Goal: Check status: Check status

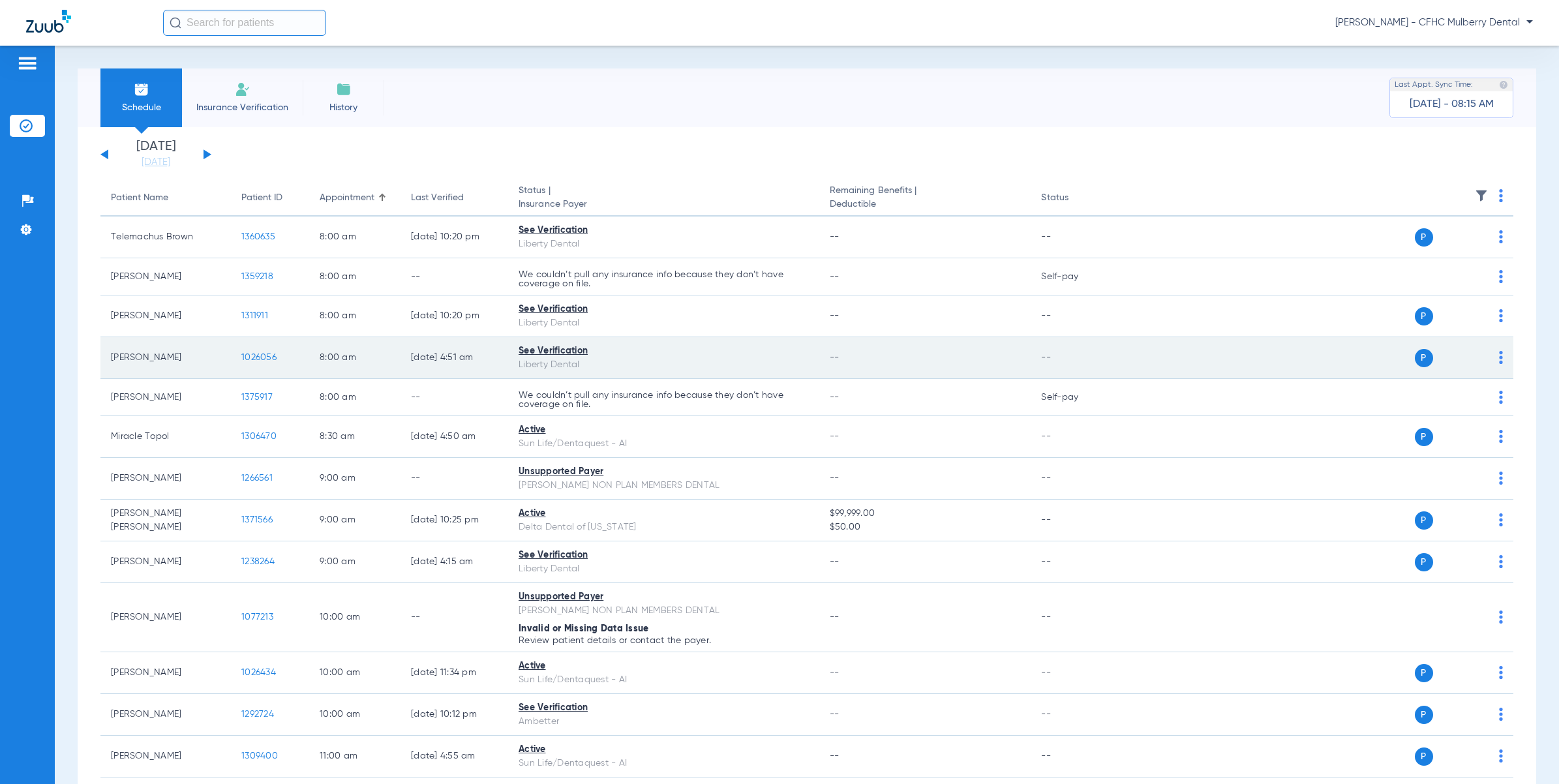
click at [271, 356] on span "1026056" at bounding box center [259, 357] width 36 height 9
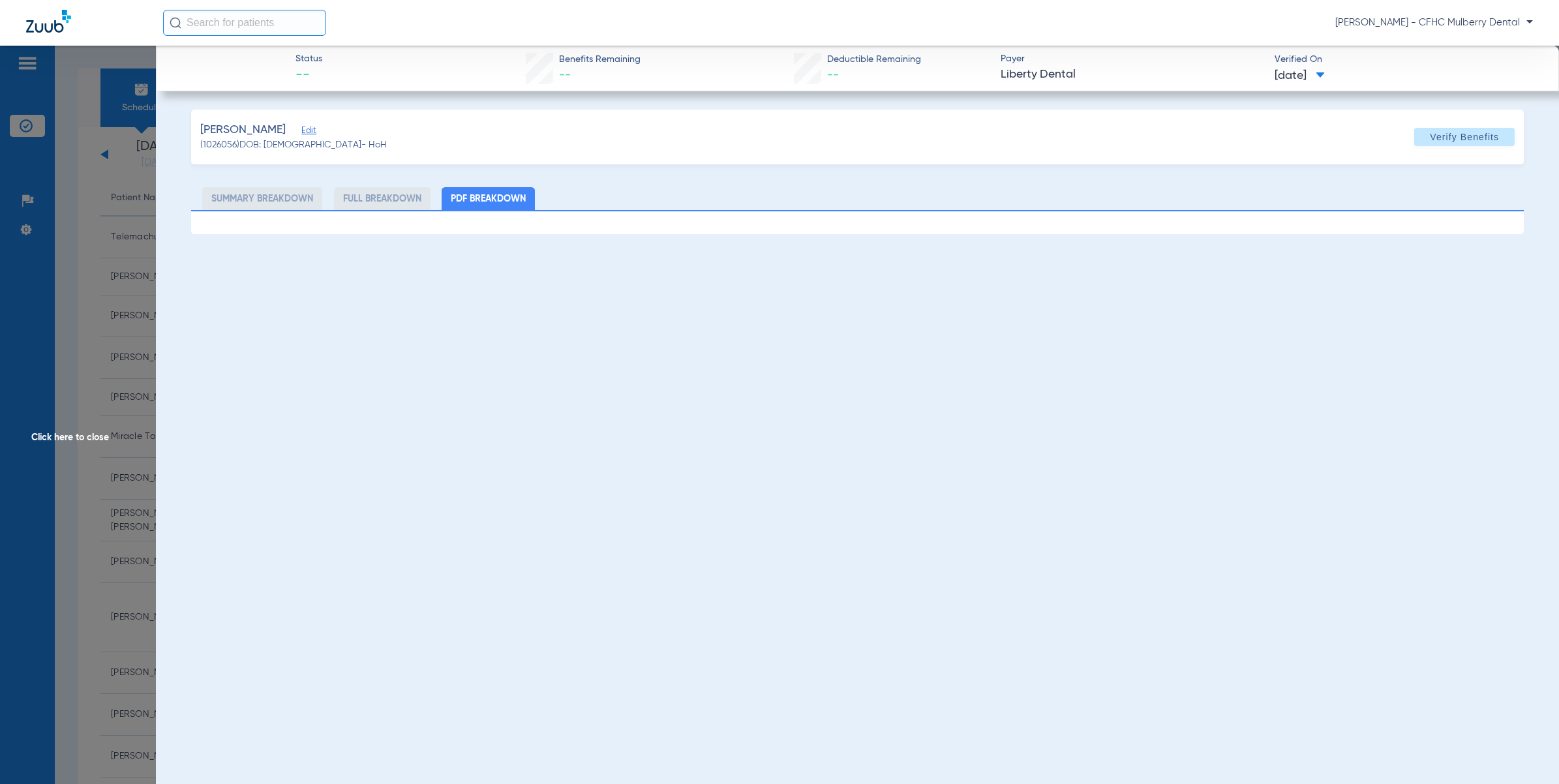
click at [868, 524] on div "Status -- Benefits Remaining -- Deductible Remaining -- Payer Liberty Dental Ve…" at bounding box center [857, 438] width 1403 height 784
click at [1452, 452] on div "Status -- Benefits Remaining -- Deductible Remaining -- Payer Liberty Dental Ve…" at bounding box center [857, 438] width 1403 height 784
click at [141, 494] on span "Click here to close" at bounding box center [78, 438] width 156 height 784
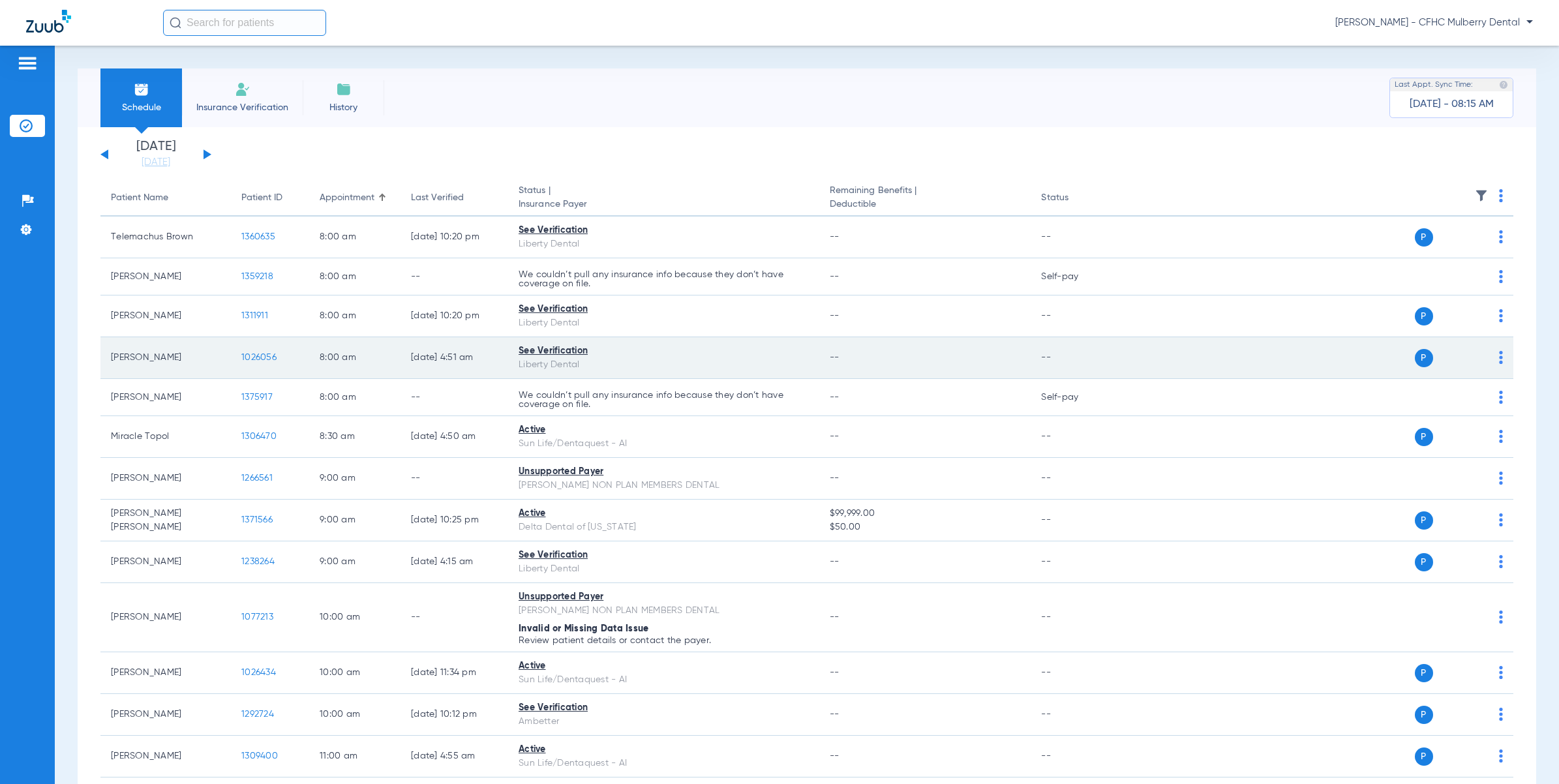
click at [144, 354] on td "[PERSON_NAME]" at bounding box center [166, 358] width 131 height 42
click at [261, 355] on span "1026056" at bounding box center [259, 357] width 36 height 9
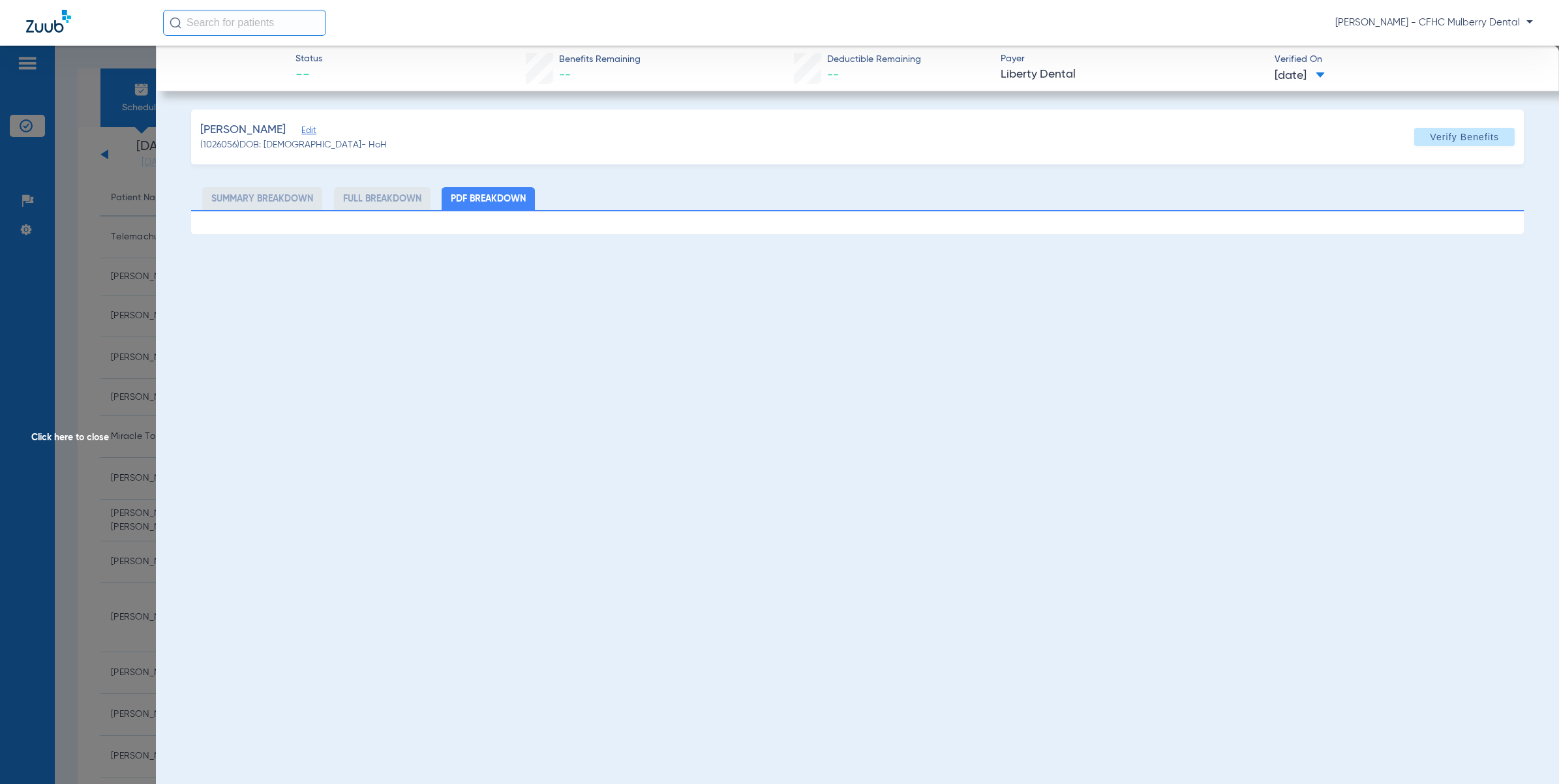
click at [67, 304] on span "Click here to close" at bounding box center [78, 438] width 156 height 784
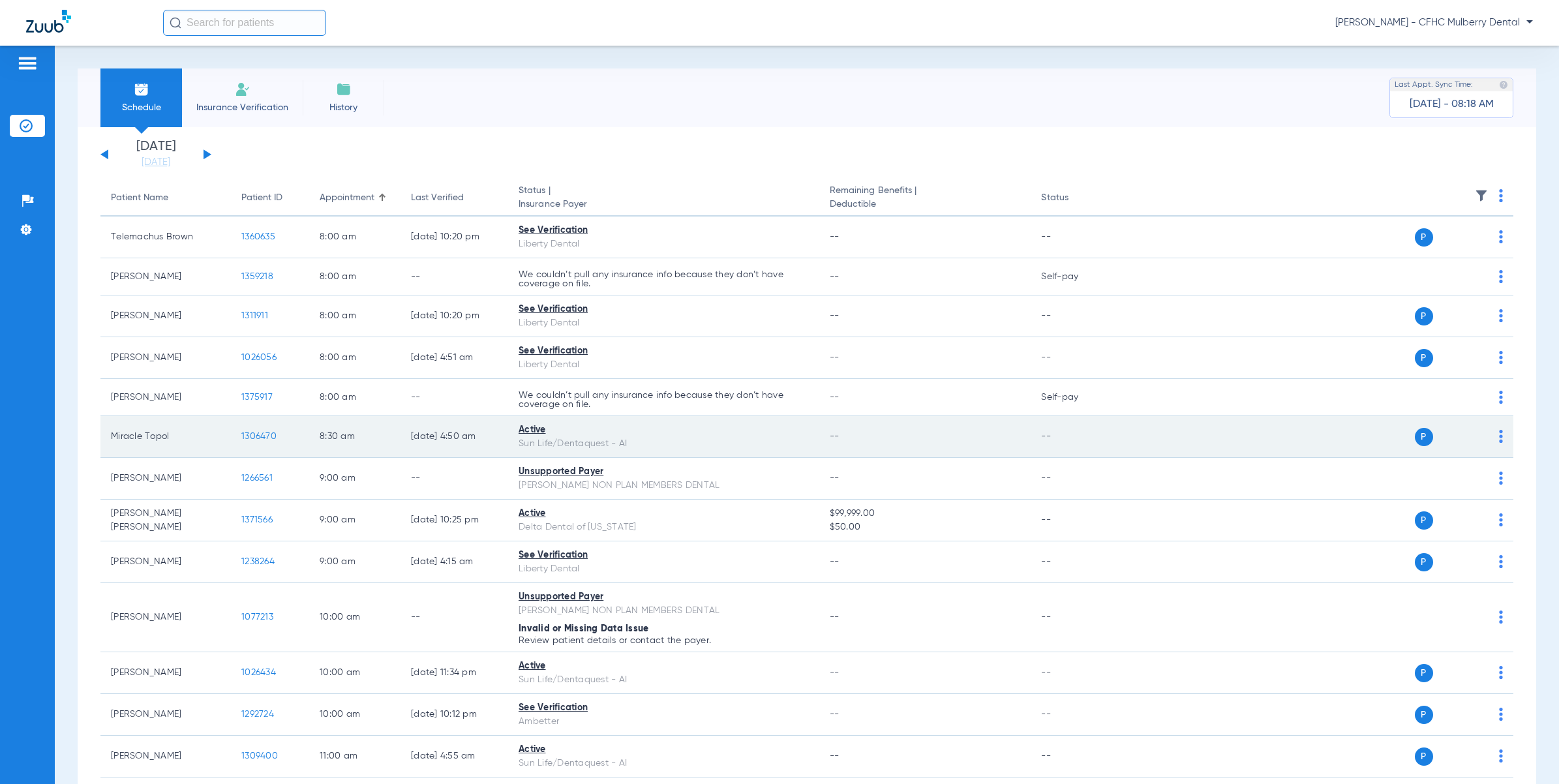
click at [271, 434] on span "1306470" at bounding box center [259, 436] width 36 height 9
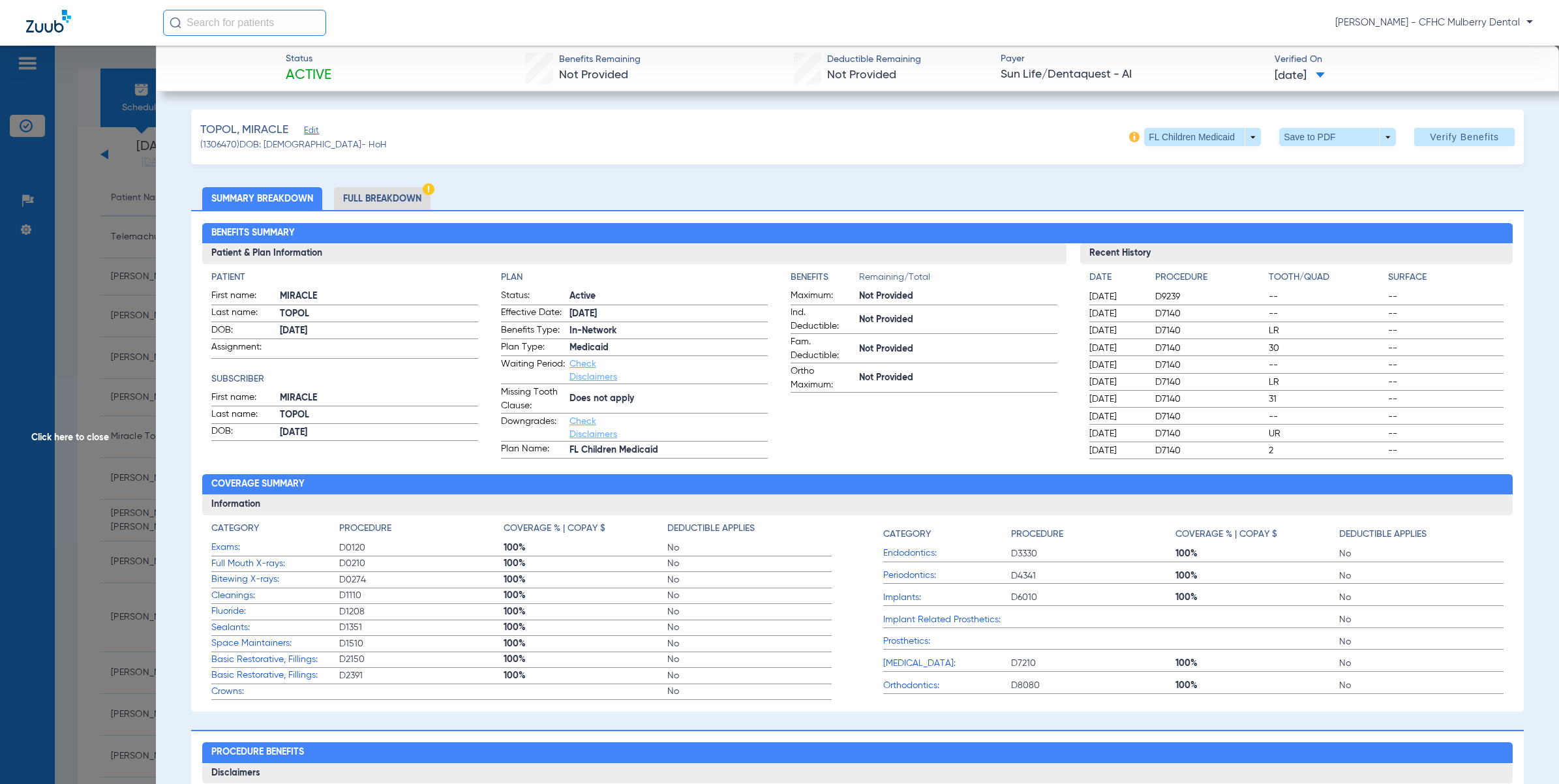
click at [57, 230] on span "Click here to close" at bounding box center [78, 438] width 156 height 784
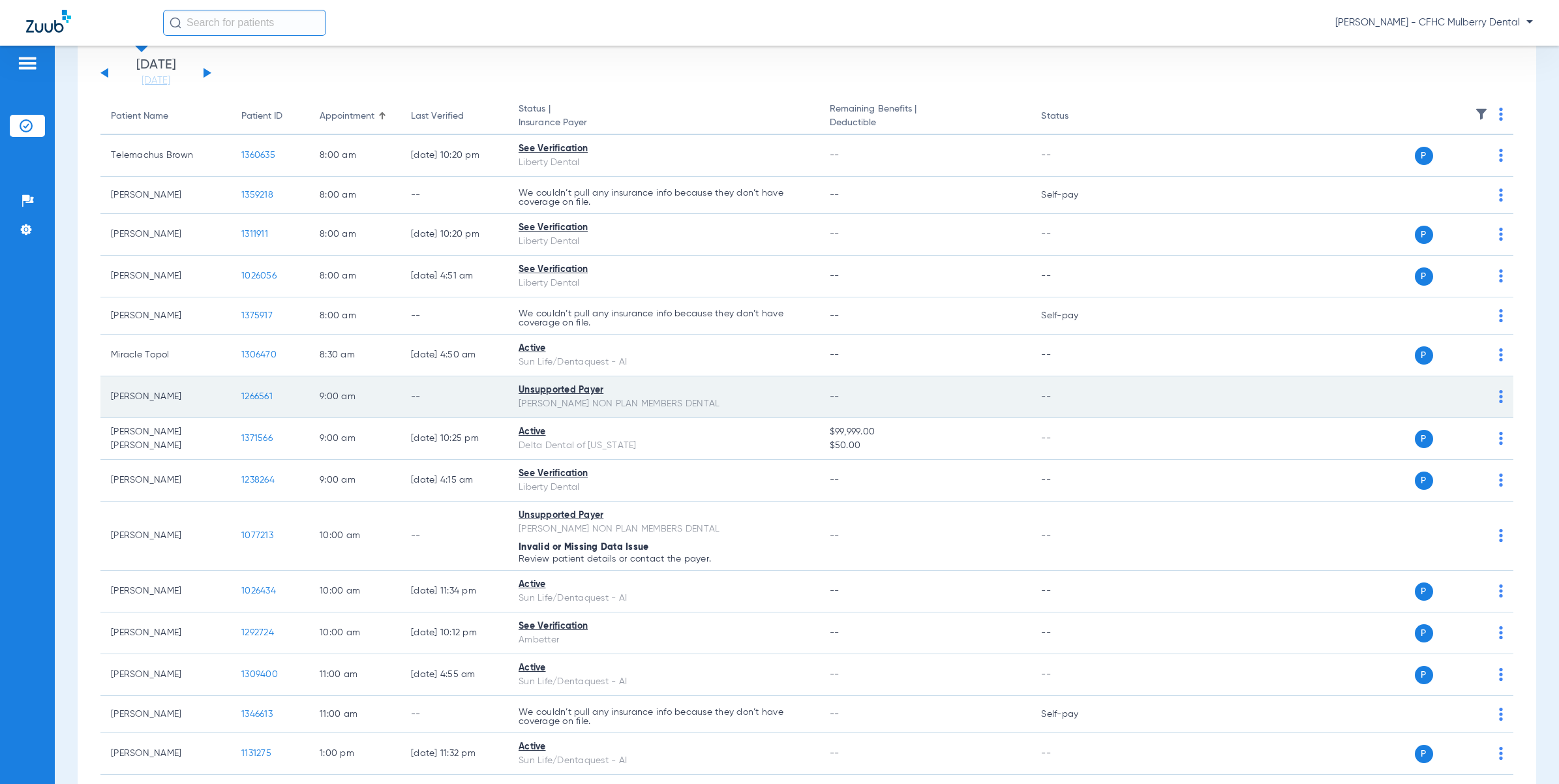
scroll to position [163, 0]
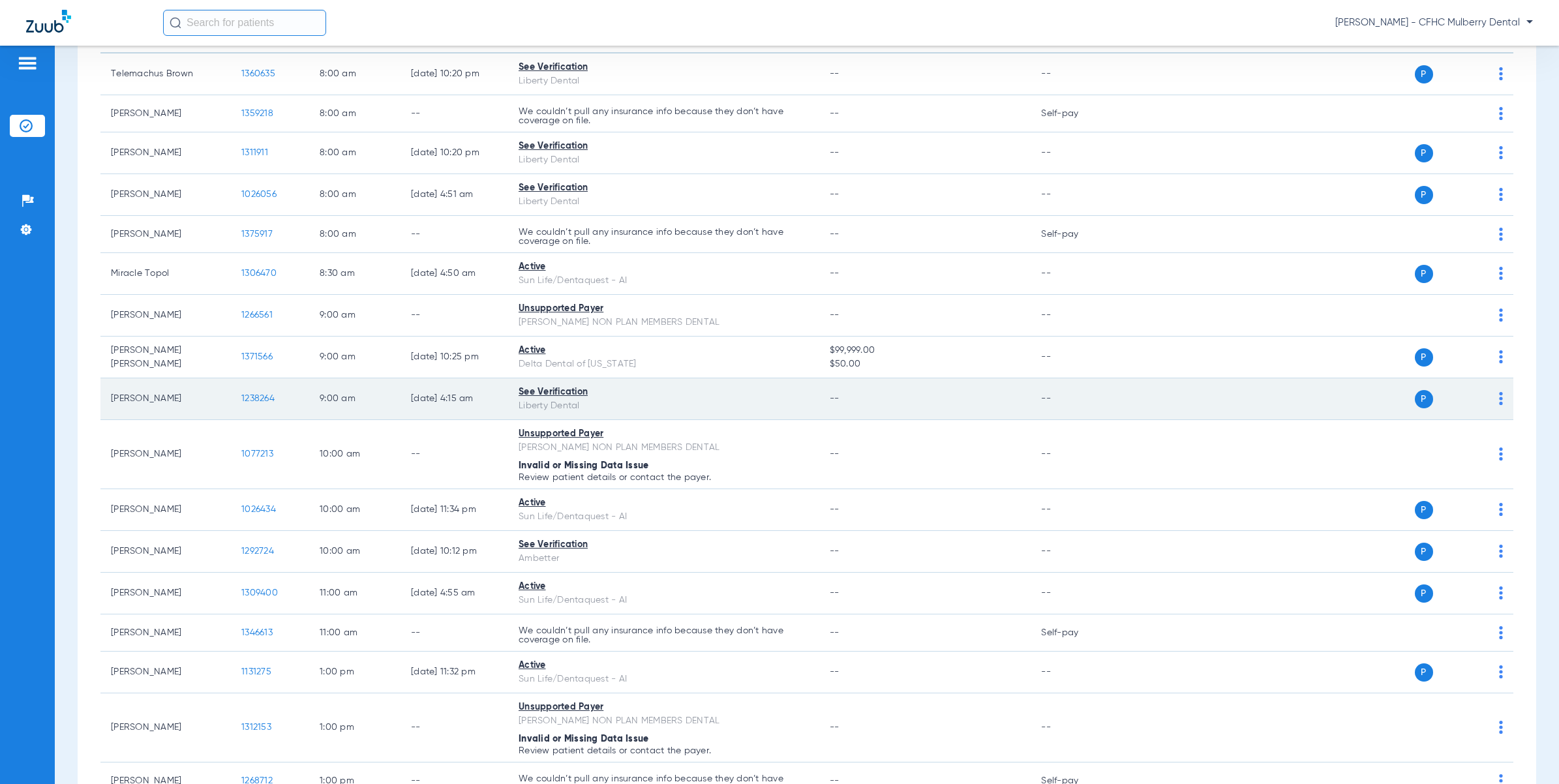
click at [253, 396] on span "1238264" at bounding box center [258, 398] width 33 height 9
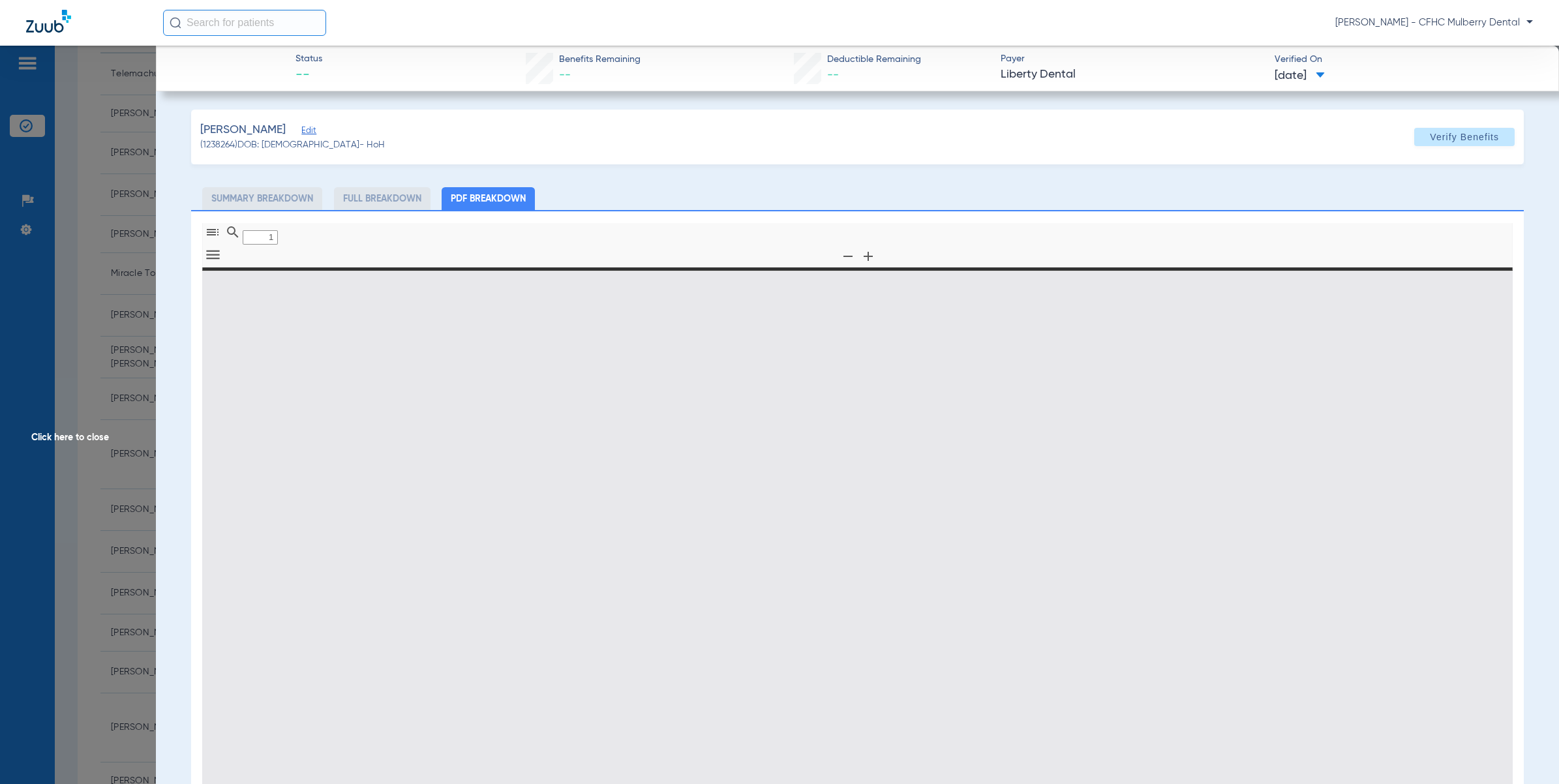
type input "0"
select select "page-width"
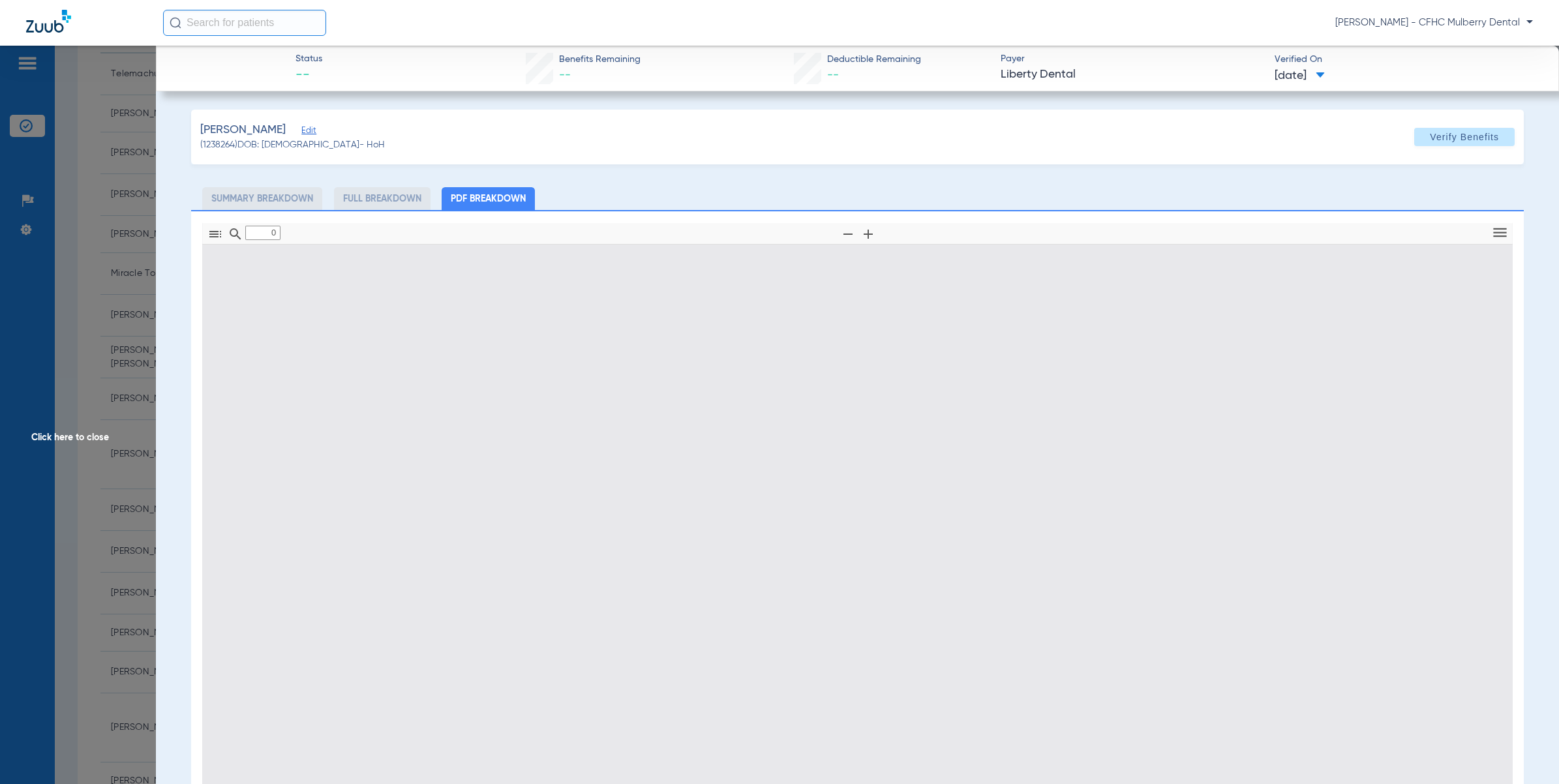
type input "1"
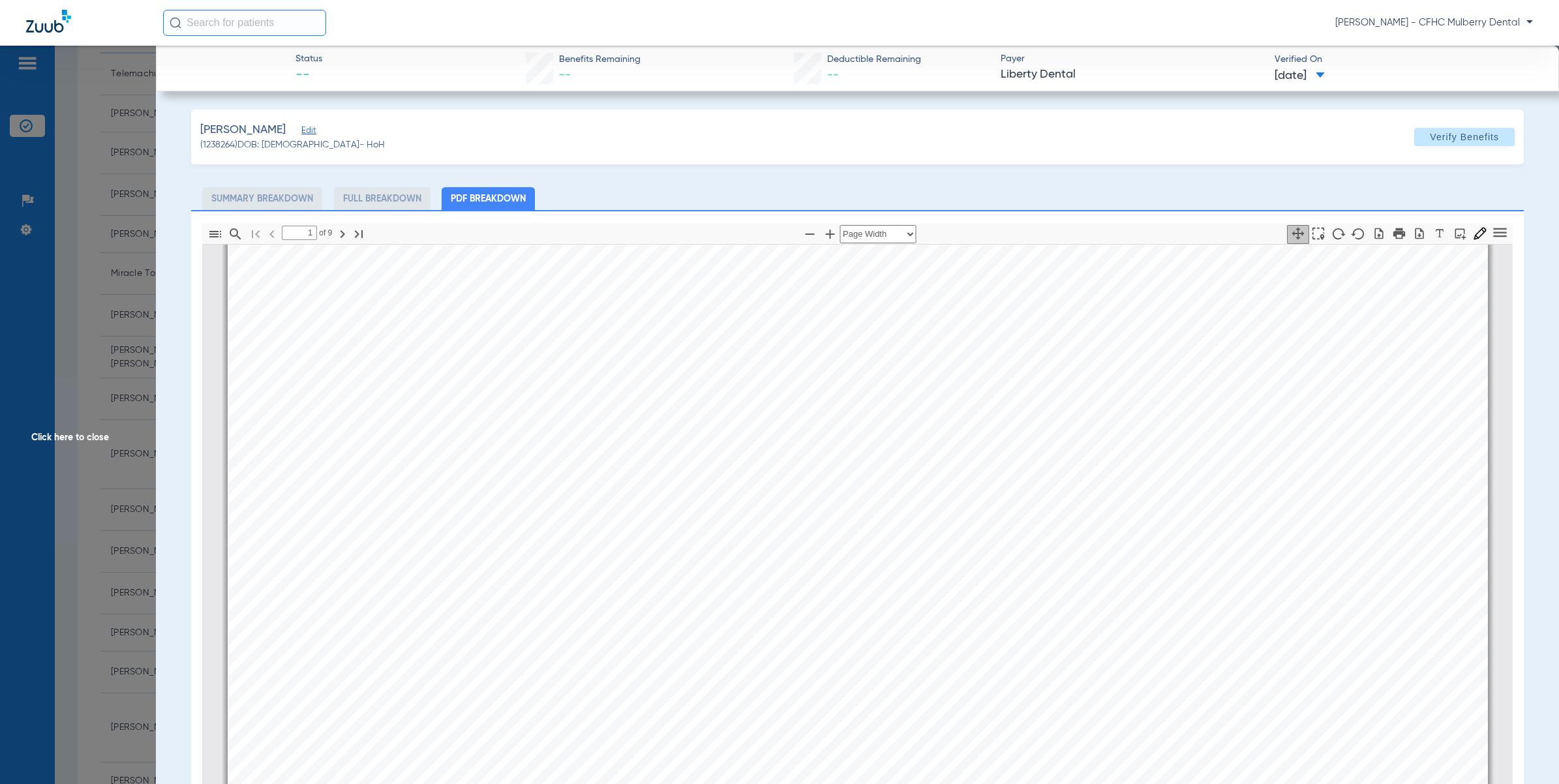
scroll to position [88, 0]
click at [124, 282] on span "Click here to close" at bounding box center [78, 438] width 156 height 784
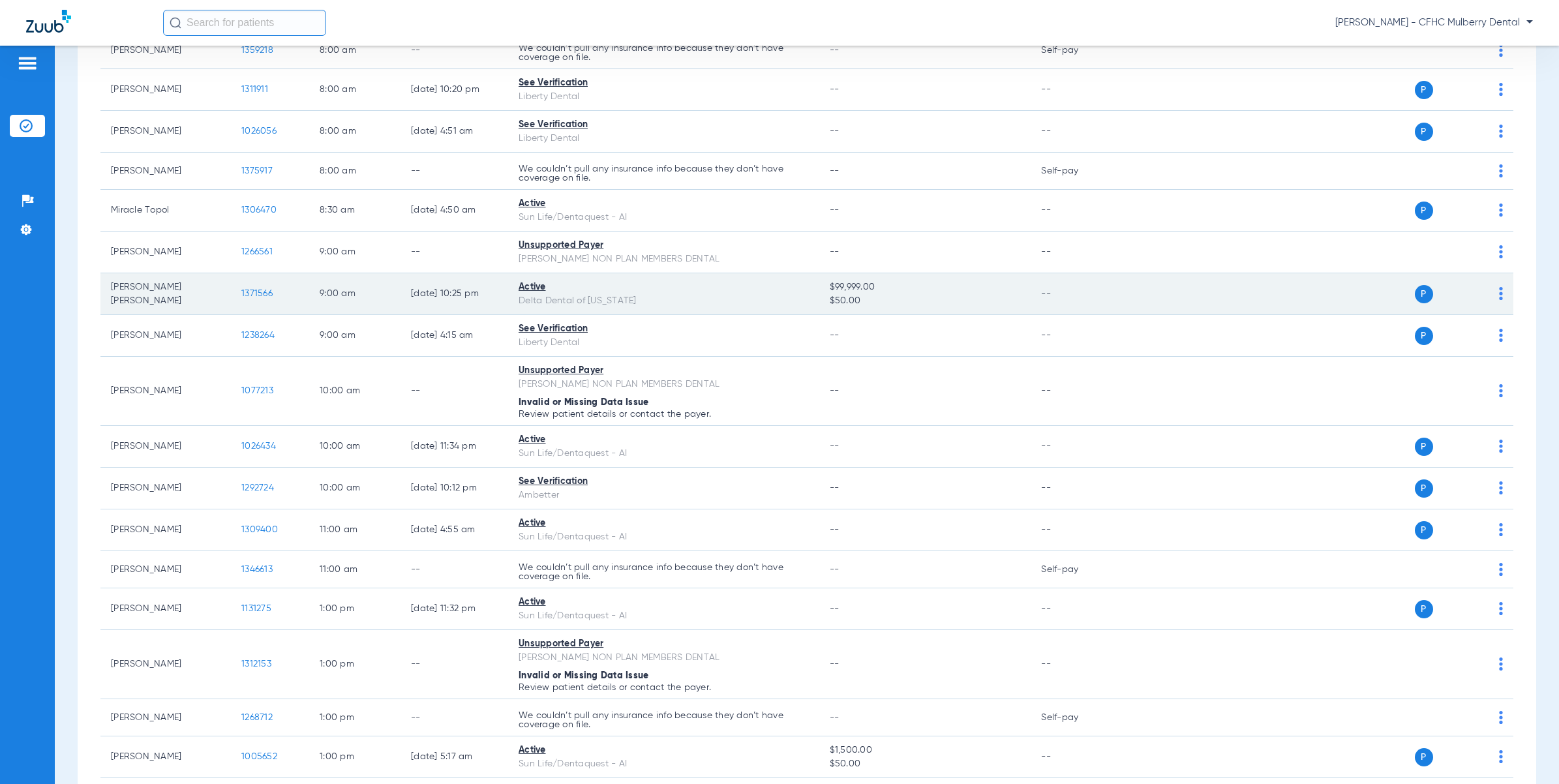
scroll to position [245, 0]
